Goal: Find specific page/section: Find specific page/section

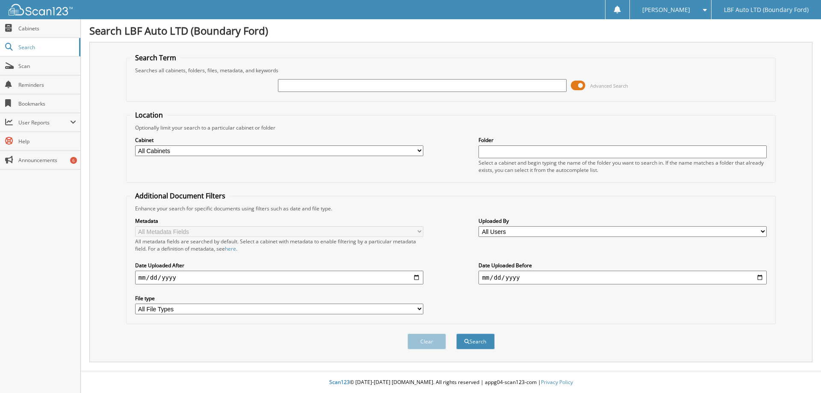
click at [467, 82] on input "text" at bounding box center [422, 85] width 288 height 13
type input "36832"
click at [456, 333] on button "Search" at bounding box center [475, 341] width 38 height 16
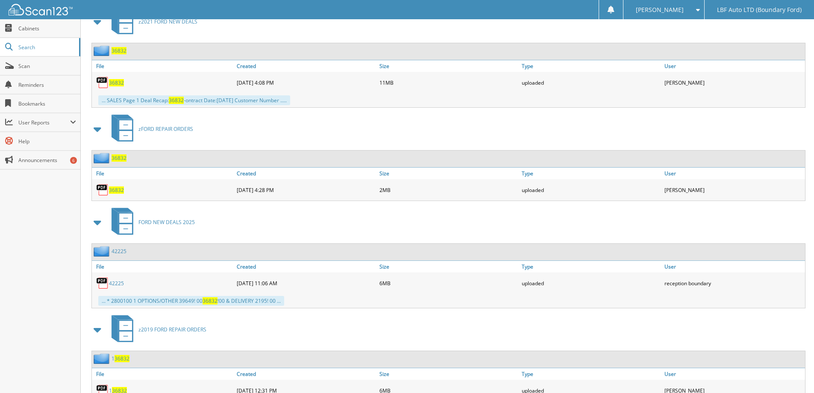
scroll to position [342, 0]
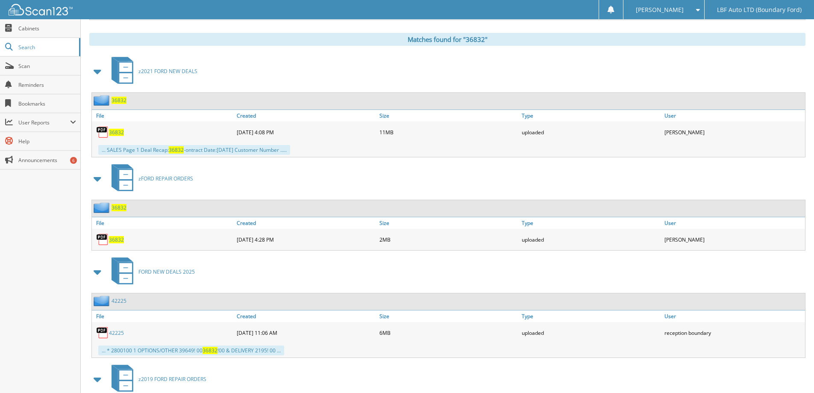
click at [121, 132] on span "36832" at bounding box center [116, 132] width 15 height 7
